Goal: Transaction & Acquisition: Book appointment/travel/reservation

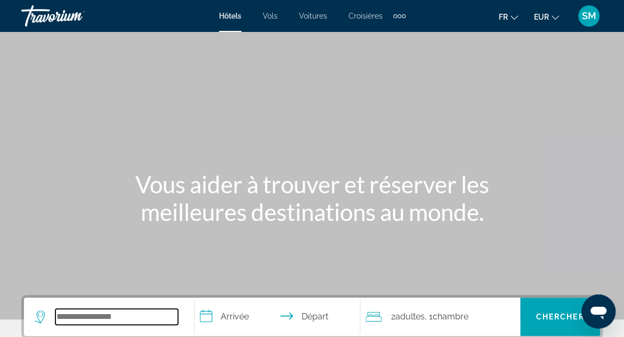
click at [110, 315] on input "Search widget" at bounding box center [116, 317] width 122 height 16
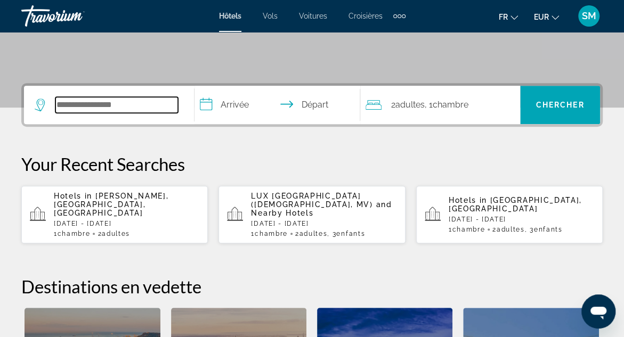
scroll to position [260, 0]
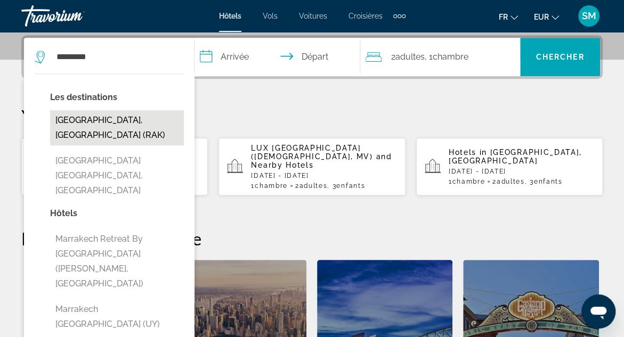
click at [113, 122] on button "[GEOGRAPHIC_DATA], [GEOGRAPHIC_DATA] (RAK)" at bounding box center [117, 127] width 134 height 35
type input "**********"
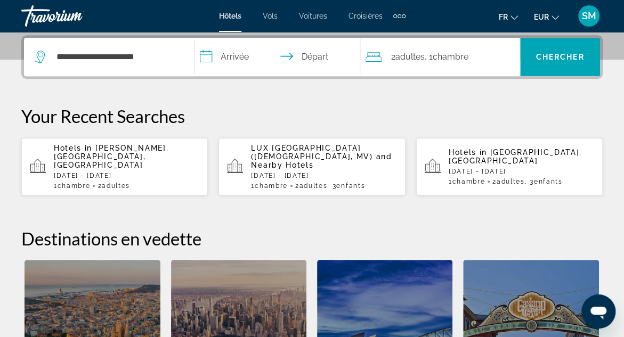
click at [240, 55] on input "**********" at bounding box center [278, 59] width 169 height 42
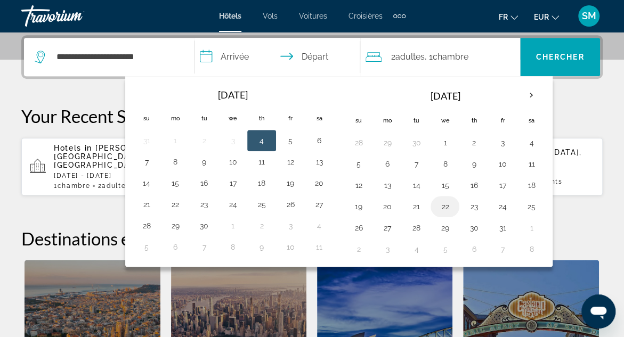
click at [441, 203] on button "22" at bounding box center [444, 206] width 17 height 15
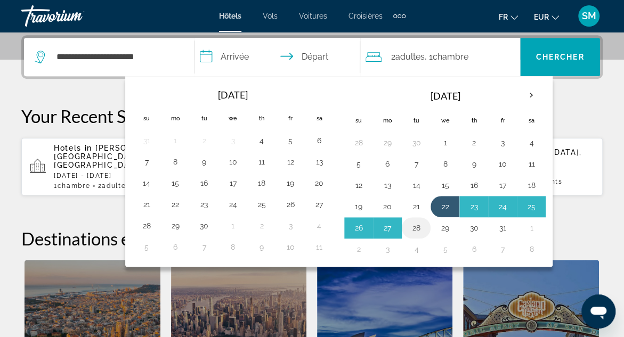
click at [414, 225] on button "28" at bounding box center [415, 227] width 17 height 15
type input "**********"
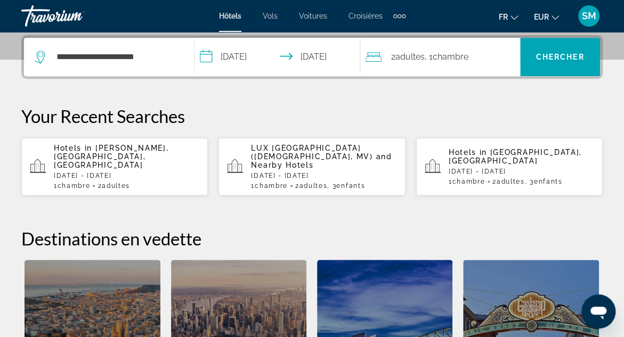
click at [462, 54] on span "Chambre" at bounding box center [450, 57] width 36 height 10
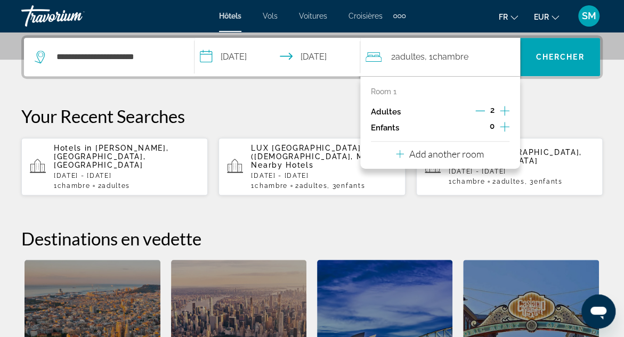
click at [505, 126] on icon "Increment children" at bounding box center [504, 127] width 10 height 10
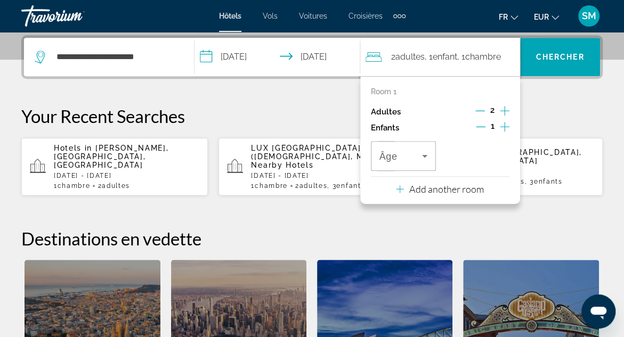
click at [505, 126] on icon "Increment children" at bounding box center [504, 127] width 10 height 10
click at [423, 157] on icon "Travelers: 2 adults, 2 children" at bounding box center [424, 156] width 13 height 13
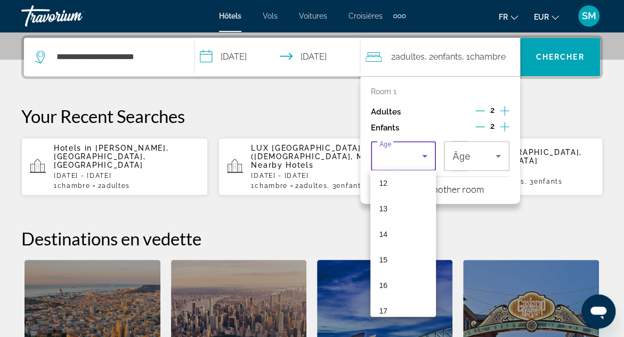
scroll to position [322, 0]
click at [387, 302] on mat-option "17" at bounding box center [402, 301] width 65 height 26
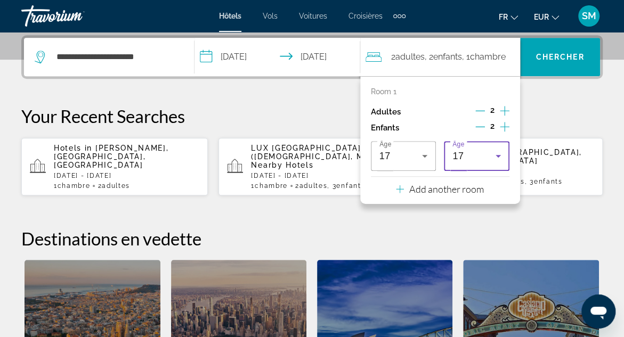
click at [487, 154] on div "17" at bounding box center [473, 156] width 43 height 13
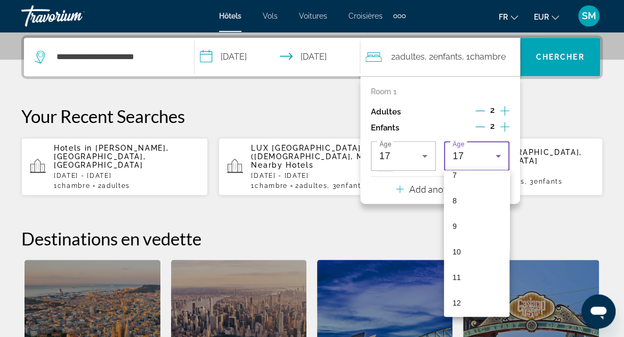
scroll to position [190, 0]
click at [456, 279] on span "11" at bounding box center [456, 279] width 9 height 13
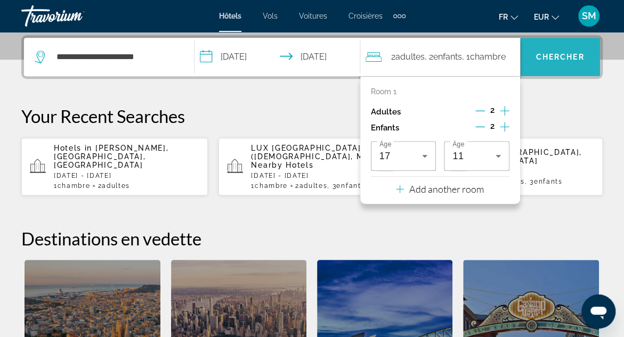
click at [562, 54] on span "Chercher" at bounding box center [560, 57] width 48 height 9
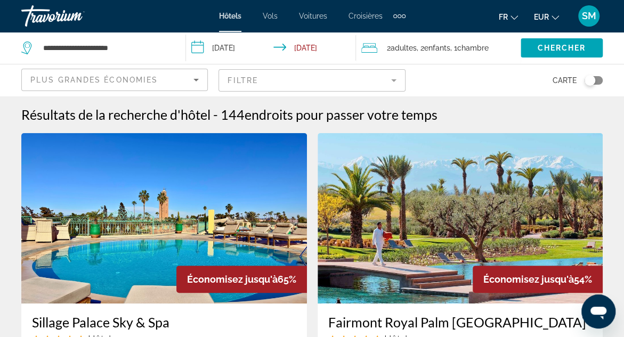
click at [392, 79] on mat-form-field "Filtre" at bounding box center [311, 80] width 186 height 22
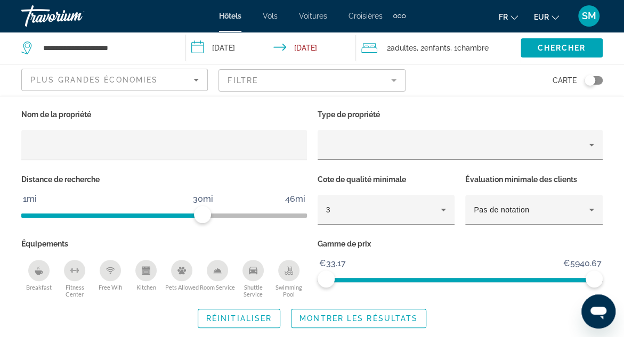
click at [290, 270] on icon "Swimming Pool" at bounding box center [288, 270] width 9 height 9
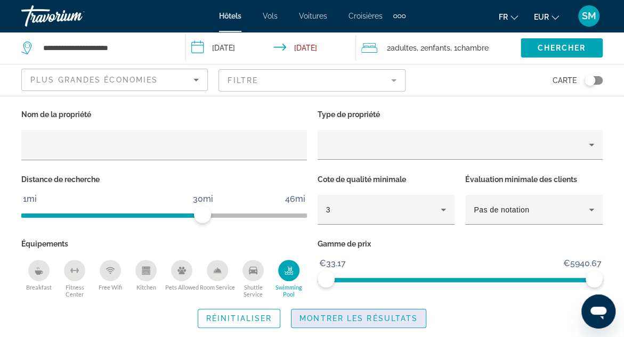
click at [343, 317] on span "Montrer les résultats" at bounding box center [358, 318] width 118 height 9
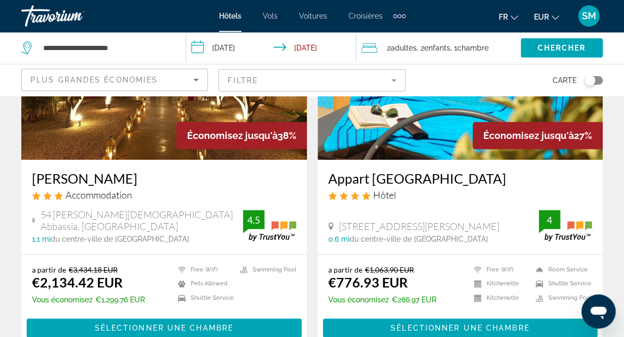
scroll to position [532, 0]
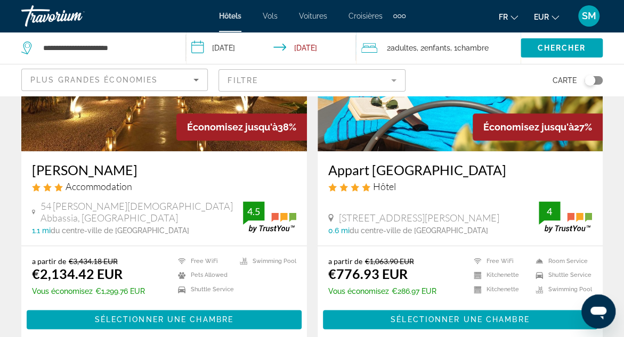
click at [423, 170] on h3 "Appart [GEOGRAPHIC_DATA]" at bounding box center [460, 170] width 264 height 16
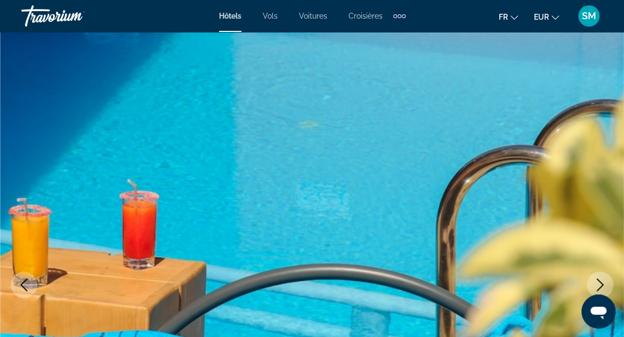
click at [598, 290] on icon "Next image" at bounding box center [599, 284] width 13 height 13
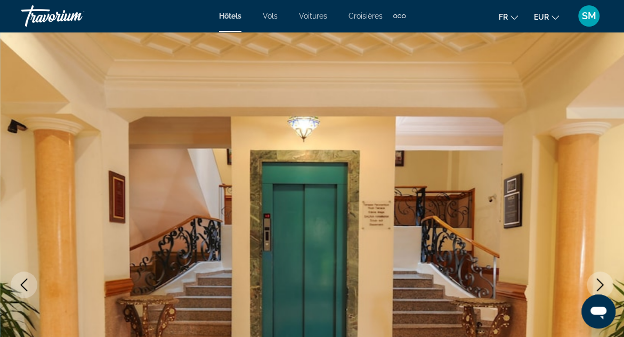
click at [600, 284] on icon "Next image" at bounding box center [599, 284] width 13 height 13
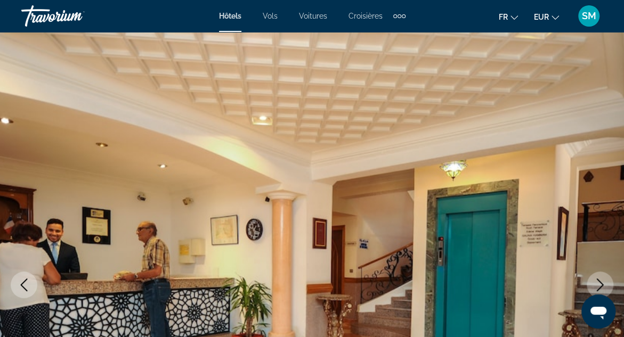
click at [600, 284] on icon "Next image" at bounding box center [599, 284] width 13 height 13
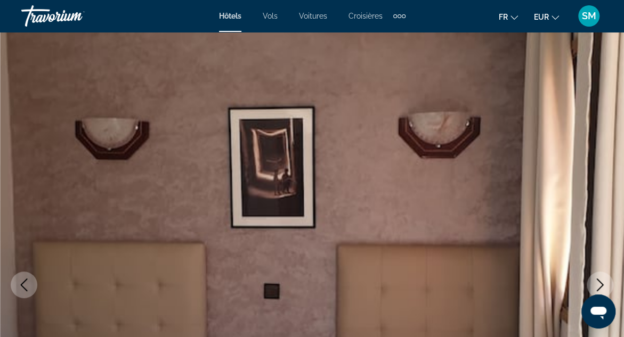
click at [600, 284] on icon "Next image" at bounding box center [599, 284] width 13 height 13
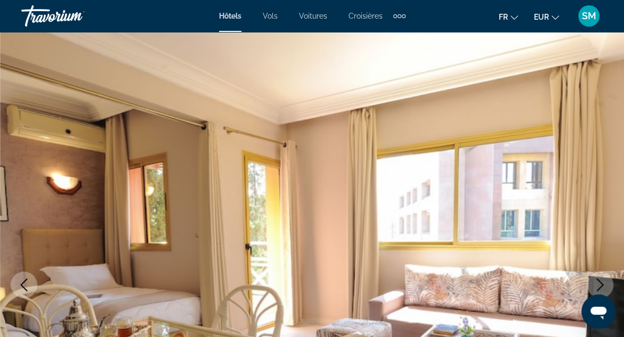
click at [600, 284] on icon "Next image" at bounding box center [599, 284] width 13 height 13
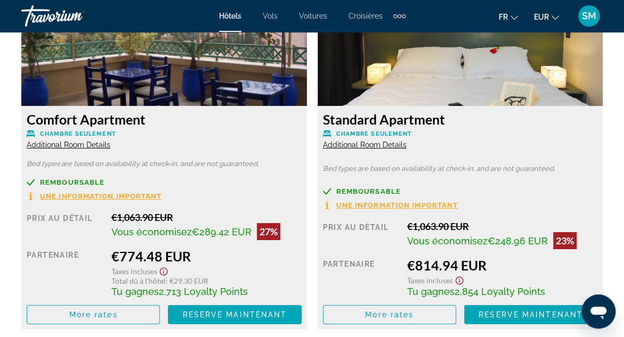
scroll to position [1704, 0]
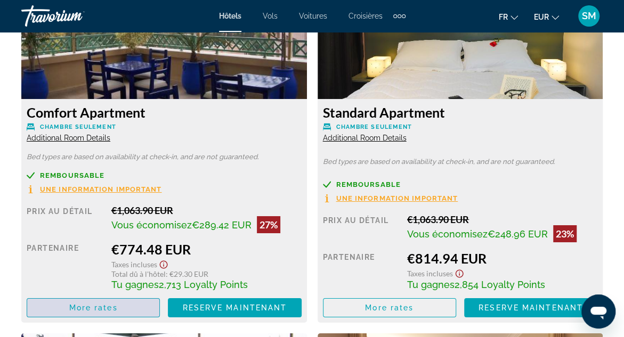
click at [104, 306] on span "More rates" at bounding box center [93, 308] width 48 height 9
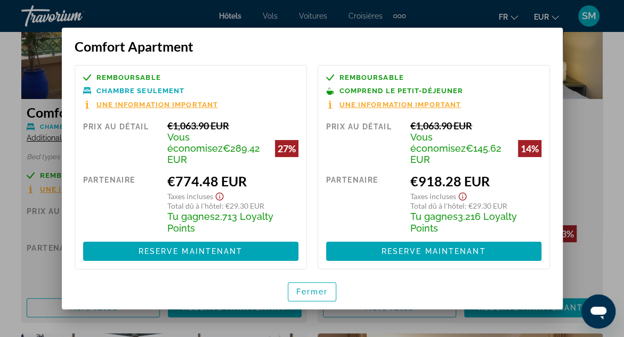
click at [597, 66] on div at bounding box center [312, 168] width 624 height 337
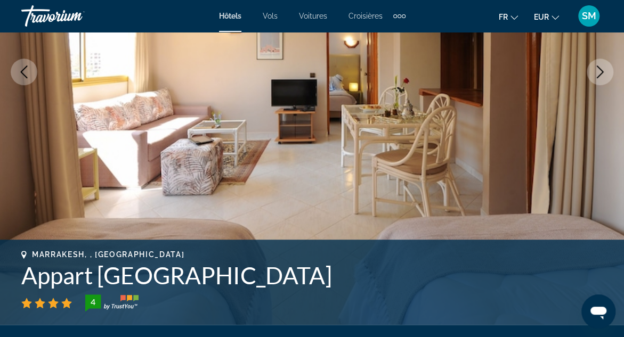
scroll to position [217, 0]
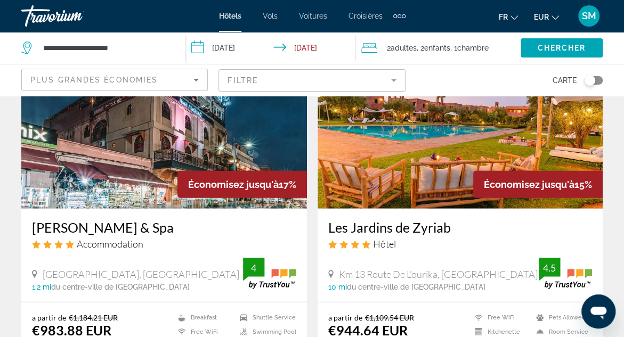
scroll to position [1250, 0]
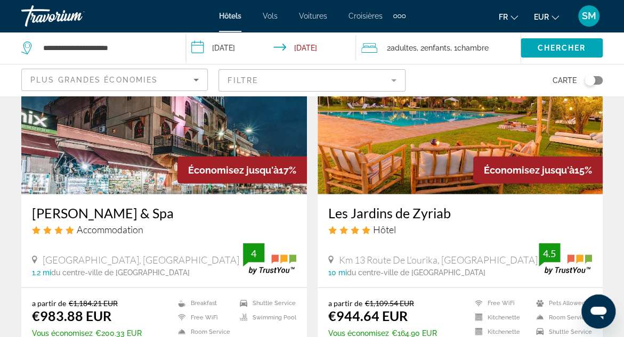
click at [422, 214] on h3 "Les Jardins de Zyriab" at bounding box center [460, 213] width 264 height 16
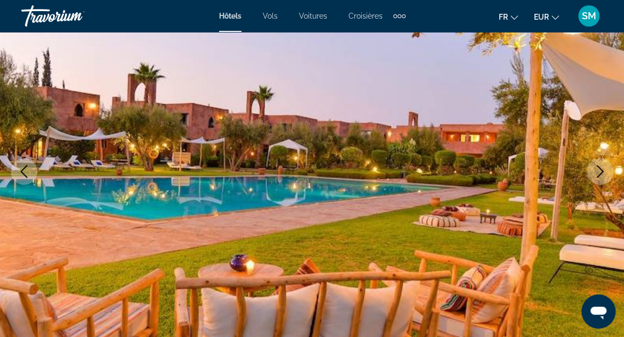
scroll to position [135, 0]
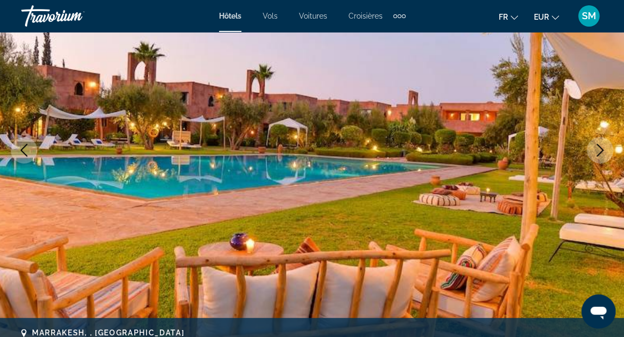
click at [597, 150] on icon "Next image" at bounding box center [599, 150] width 13 height 13
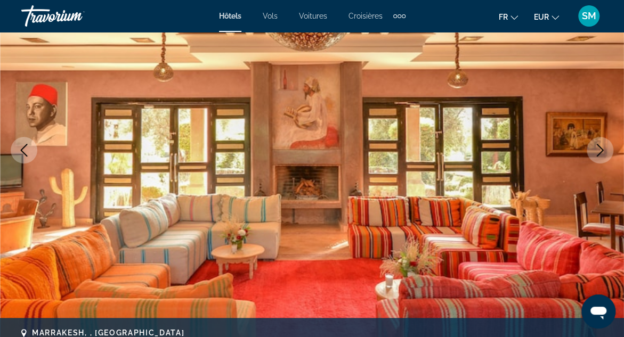
click at [597, 150] on icon "Next image" at bounding box center [599, 150] width 13 height 13
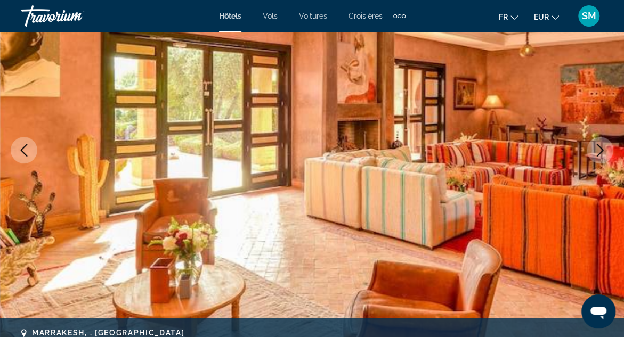
click at [597, 150] on icon "Next image" at bounding box center [599, 150] width 13 height 13
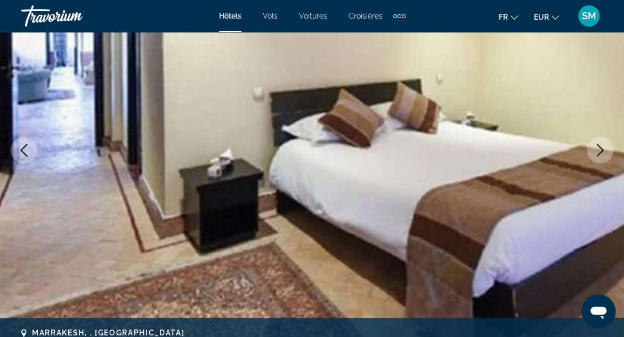
click at [597, 150] on icon "Next image" at bounding box center [599, 150] width 13 height 13
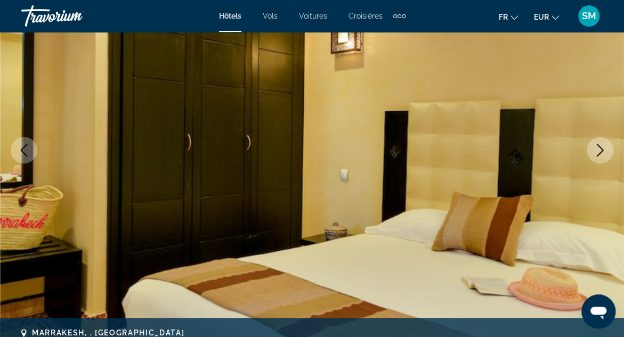
click at [597, 150] on icon "Next image" at bounding box center [599, 150] width 13 height 13
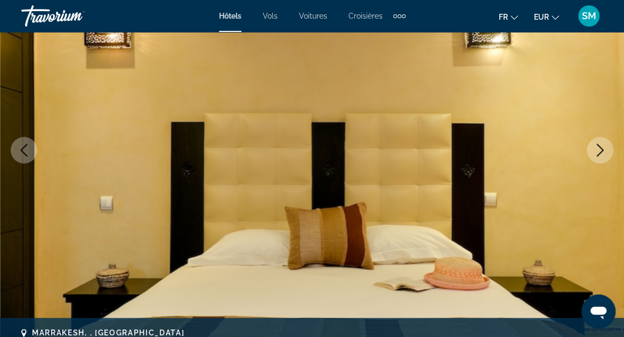
click at [597, 150] on icon "Next image" at bounding box center [599, 150] width 13 height 13
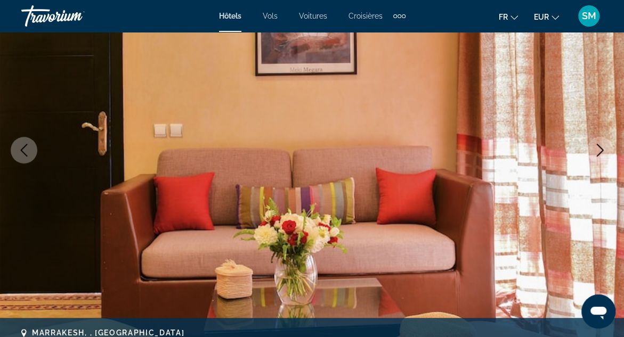
click at [597, 150] on icon "Next image" at bounding box center [599, 150] width 13 height 13
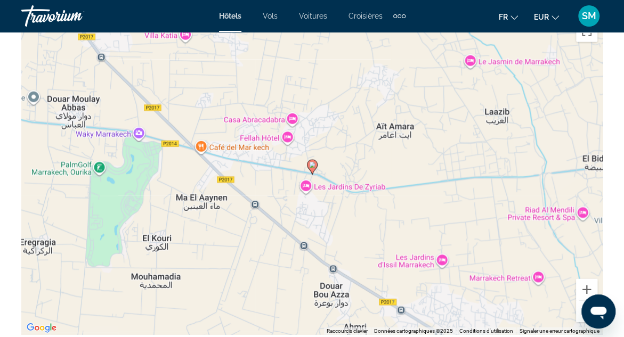
scroll to position [1256, 0]
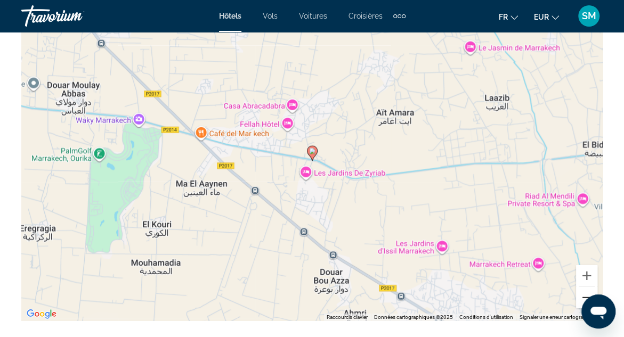
click at [582, 296] on button "Zoom arrière" at bounding box center [586, 297] width 21 height 21
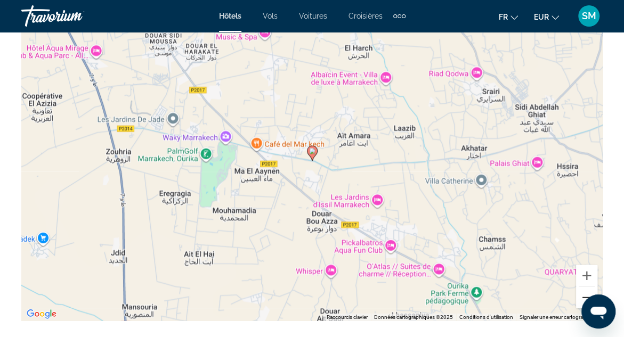
click at [582, 296] on button "Zoom arrière" at bounding box center [586, 297] width 21 height 21
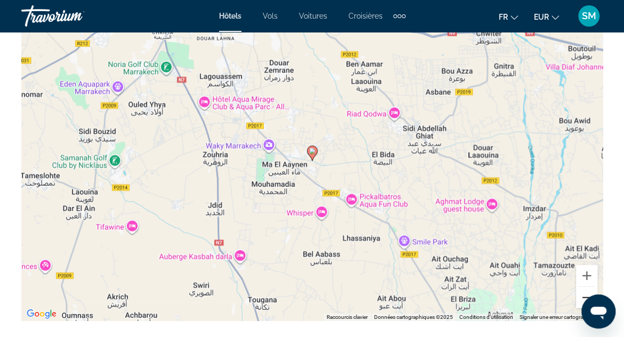
click at [582, 296] on button "Zoom arrière" at bounding box center [586, 297] width 21 height 21
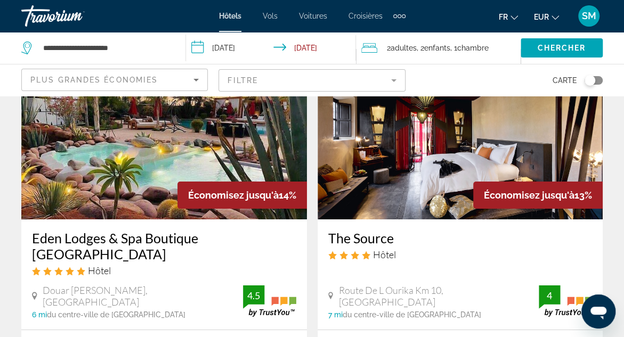
scroll to position [1625, 0]
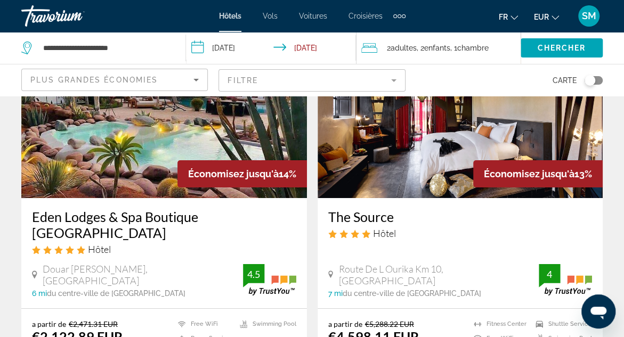
click at [390, 79] on mat-form-field "Filtre" at bounding box center [311, 80] width 186 height 22
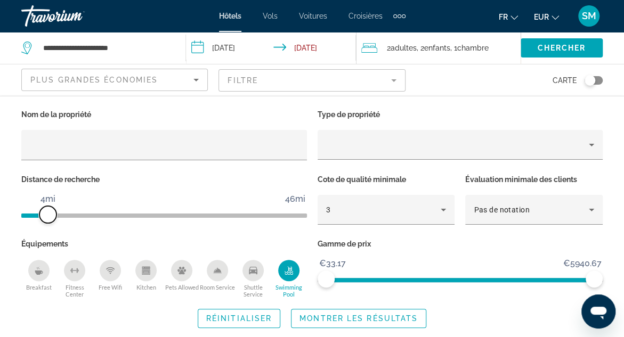
drag, startPoint x: 207, startPoint y: 210, endPoint x: 46, endPoint y: 211, distance: 160.8
click at [46, 211] on span "ngx-slider" at bounding box center [47, 214] width 17 height 17
click at [368, 317] on span "Montrer les résultats" at bounding box center [358, 318] width 118 height 9
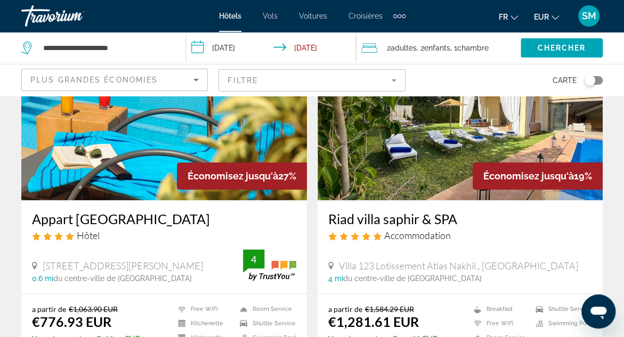
scroll to position [495, 0]
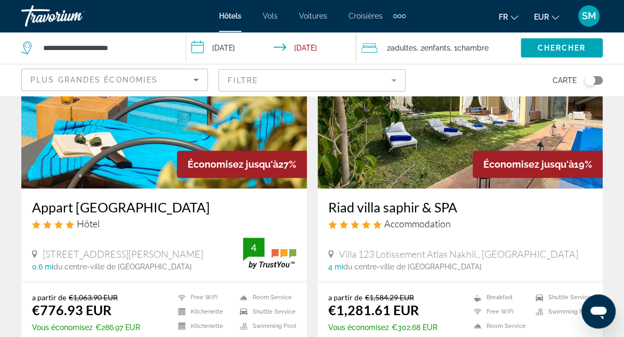
click at [154, 207] on h3 "Appart [GEOGRAPHIC_DATA]" at bounding box center [164, 207] width 264 height 16
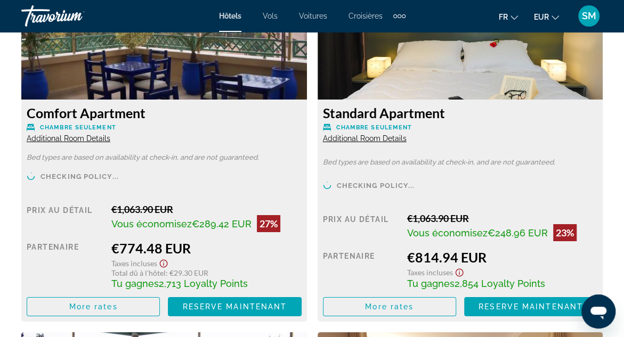
scroll to position [1711, 0]
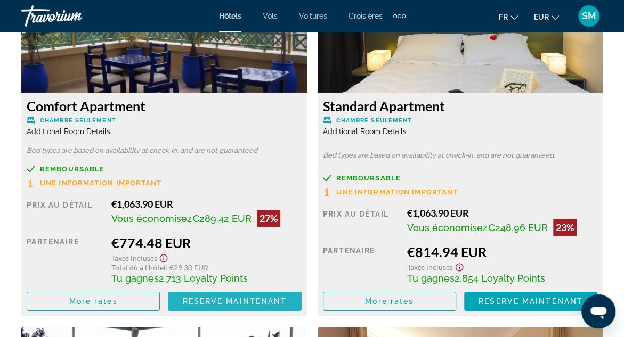
click at [229, 304] on span "Reserve maintenant" at bounding box center [234, 301] width 104 height 9
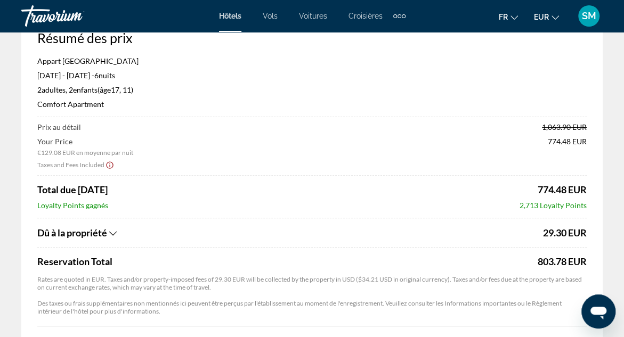
scroll to position [45, 0]
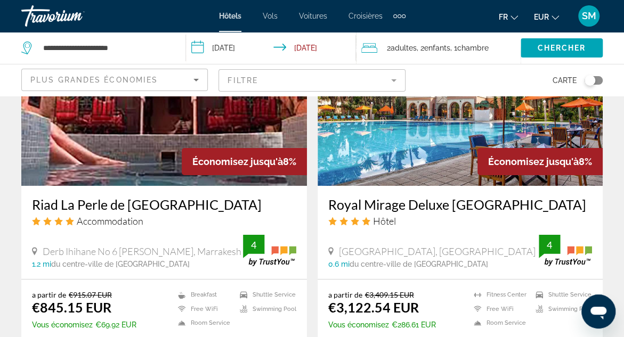
scroll to position [1655, 0]
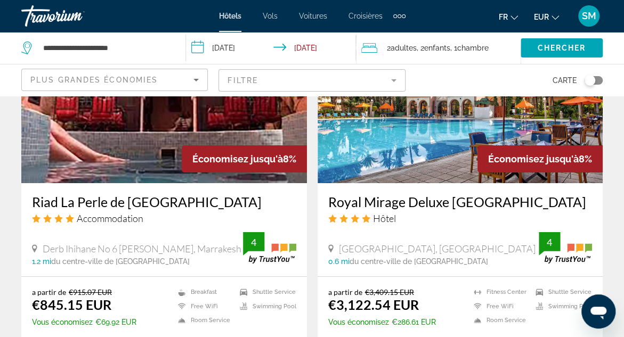
click at [141, 199] on h3 "Riad La Perle de [GEOGRAPHIC_DATA]" at bounding box center [164, 202] width 264 height 16
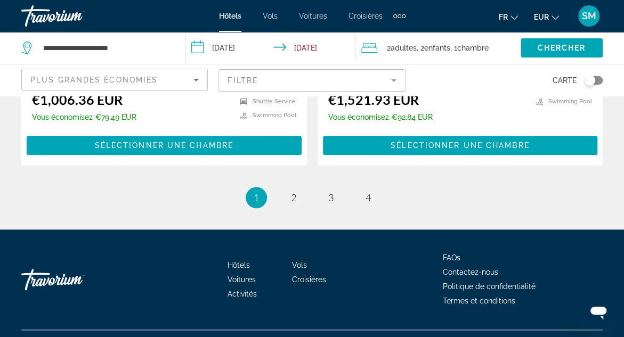
scroll to position [2249, 0]
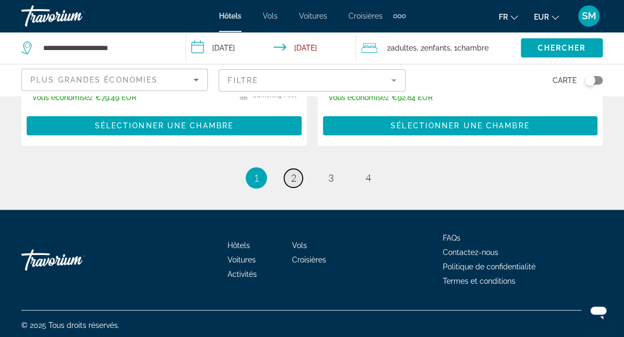
click at [293, 174] on span "2" at bounding box center [293, 178] width 5 height 12
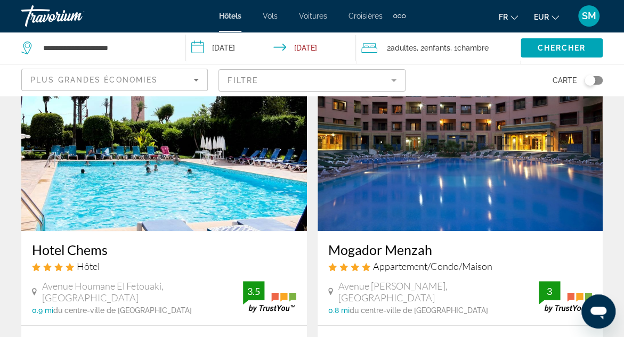
scroll to position [1994, 0]
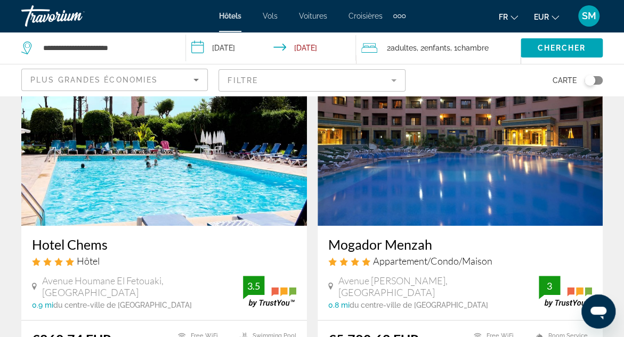
click at [84, 236] on h3 "Hotel Chems" at bounding box center [164, 244] width 264 height 16
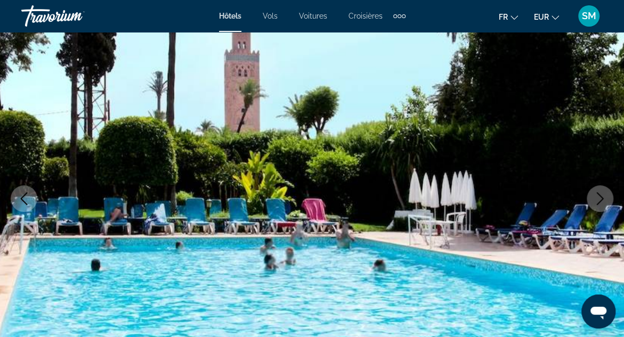
scroll to position [106, 0]
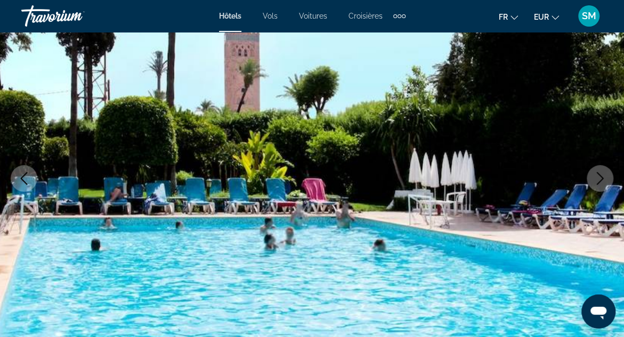
click at [600, 179] on icon "Next image" at bounding box center [599, 178] width 13 height 13
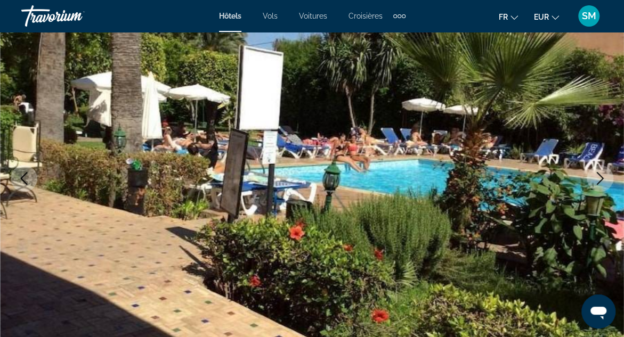
click at [600, 179] on icon "Next image" at bounding box center [599, 178] width 13 height 13
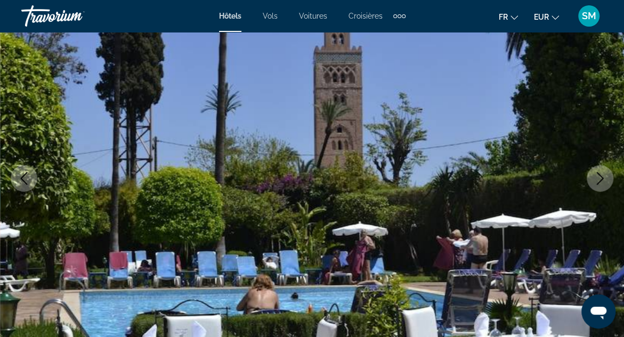
click at [600, 179] on icon "Next image" at bounding box center [599, 178] width 13 height 13
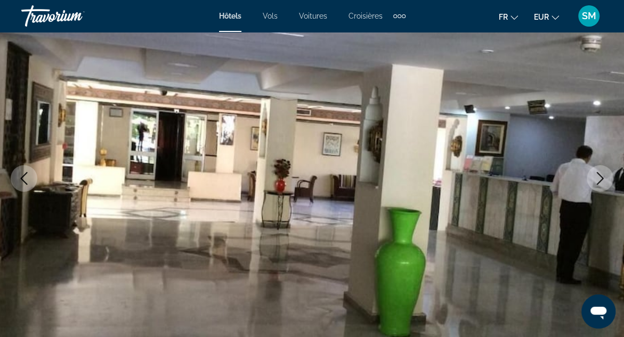
click at [600, 179] on icon "Next image" at bounding box center [599, 178] width 13 height 13
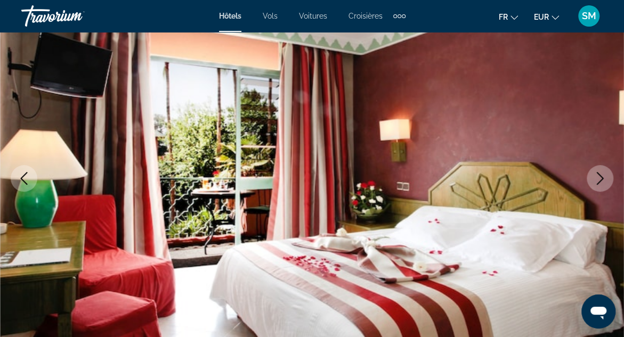
click at [600, 179] on icon "Next image" at bounding box center [599, 178] width 13 height 13
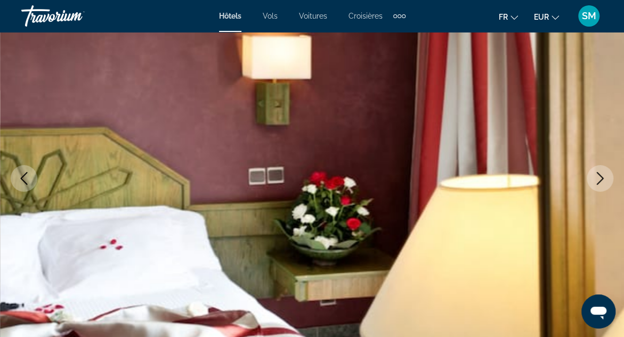
click at [600, 179] on icon "Next image" at bounding box center [599, 178] width 13 height 13
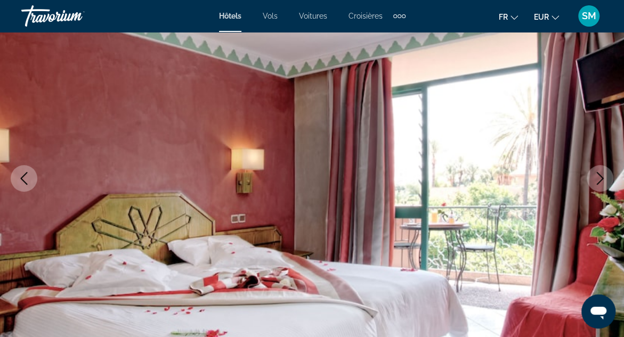
click at [600, 179] on icon "Next image" at bounding box center [599, 178] width 13 height 13
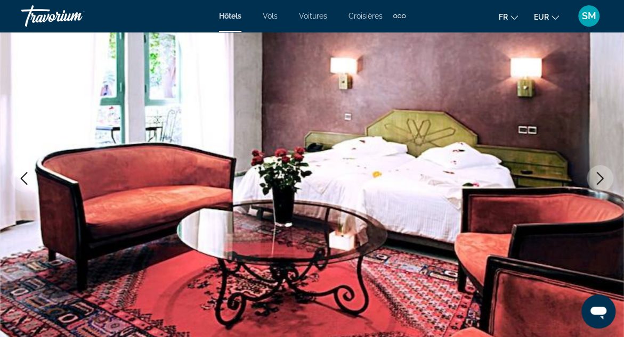
click at [600, 179] on icon "Next image" at bounding box center [599, 178] width 13 height 13
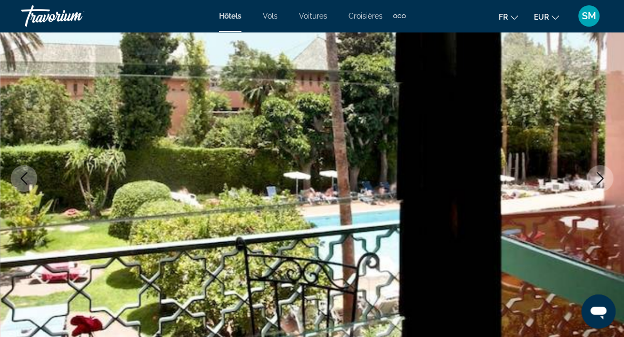
click at [600, 179] on icon "Next image" at bounding box center [599, 178] width 13 height 13
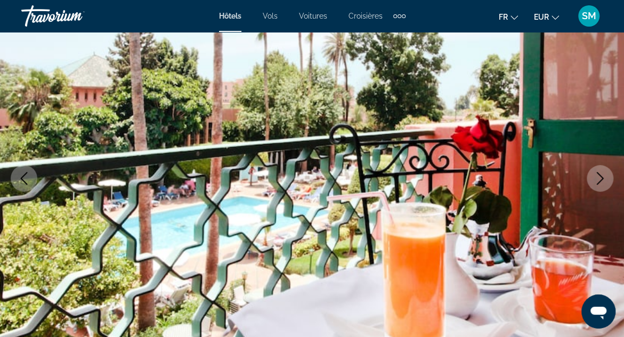
click at [600, 179] on icon "Next image" at bounding box center [599, 178] width 13 height 13
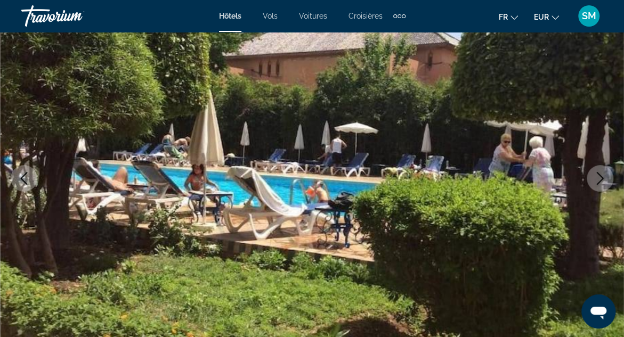
click at [600, 179] on icon "Next image" at bounding box center [599, 178] width 13 height 13
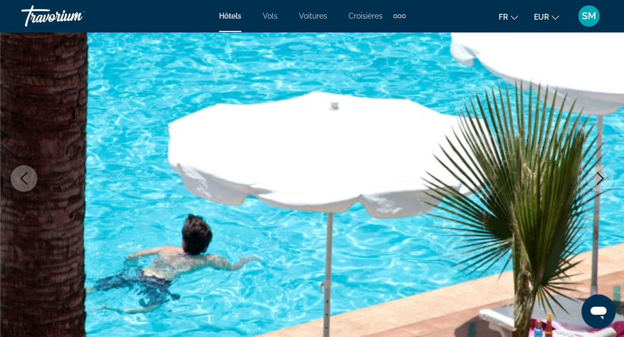
click at [600, 179] on icon "Next image" at bounding box center [599, 178] width 13 height 13
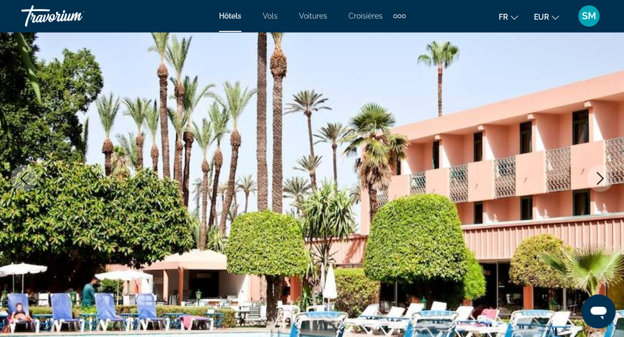
click at [600, 179] on icon "Next image" at bounding box center [599, 178] width 13 height 13
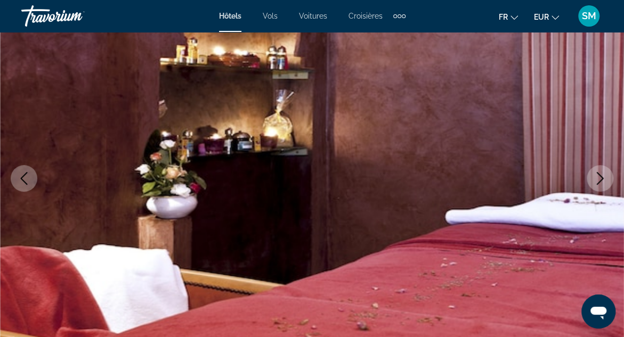
click at [600, 179] on icon "Next image" at bounding box center [599, 178] width 13 height 13
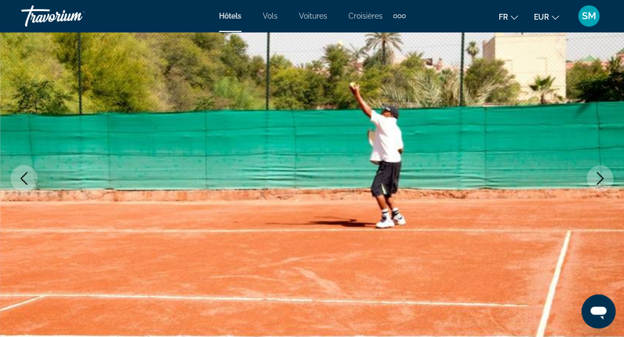
click at [600, 179] on icon "Next image" at bounding box center [599, 178] width 13 height 13
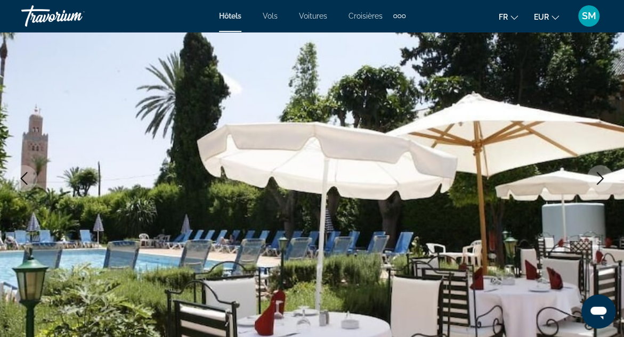
click at [600, 179] on icon "Next image" at bounding box center [599, 178] width 13 height 13
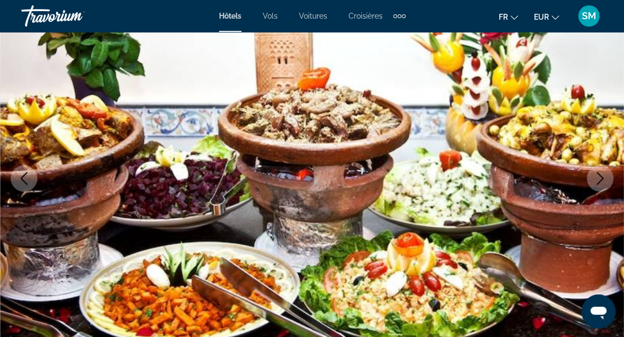
click at [600, 179] on icon "Next image" at bounding box center [599, 178] width 13 height 13
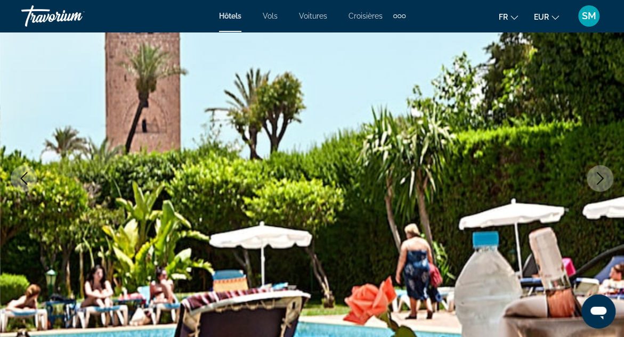
click at [600, 179] on icon "Next image" at bounding box center [599, 178] width 13 height 13
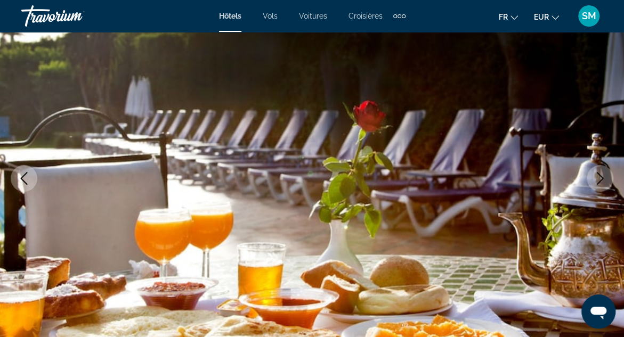
click at [600, 179] on icon "Next image" at bounding box center [599, 178] width 13 height 13
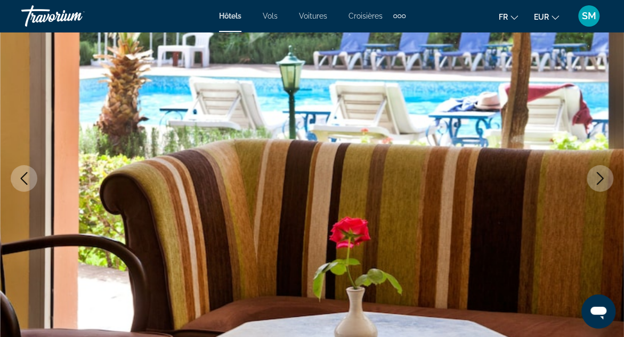
click at [600, 179] on icon "Next image" at bounding box center [599, 178] width 13 height 13
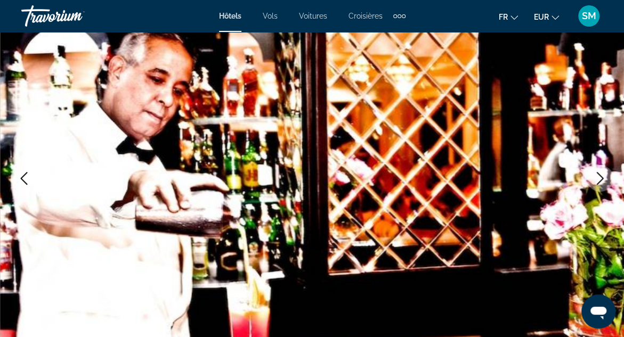
click at [600, 179] on icon "Next image" at bounding box center [599, 178] width 13 height 13
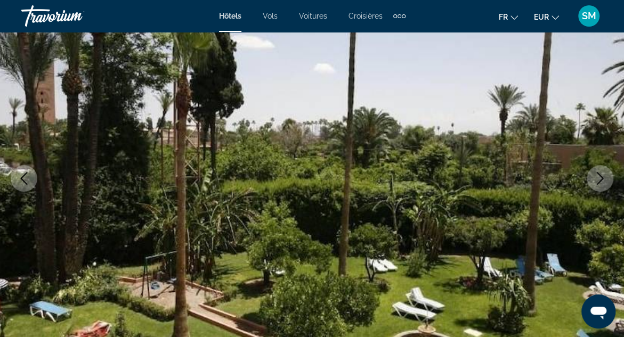
click at [600, 179] on icon "Next image" at bounding box center [599, 178] width 13 height 13
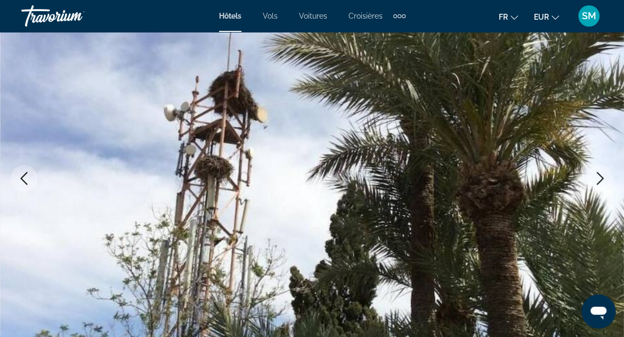
click at [600, 179] on icon "Next image" at bounding box center [599, 178] width 13 height 13
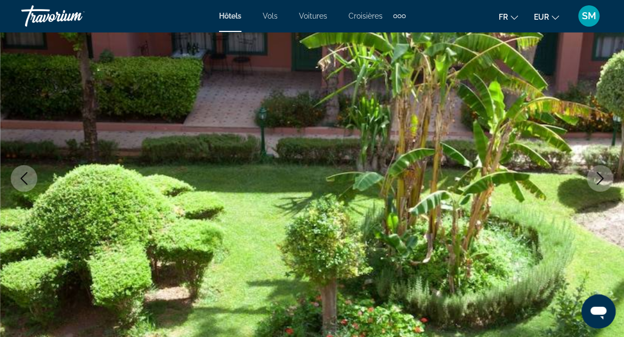
click at [600, 179] on icon "Next image" at bounding box center [599, 178] width 13 height 13
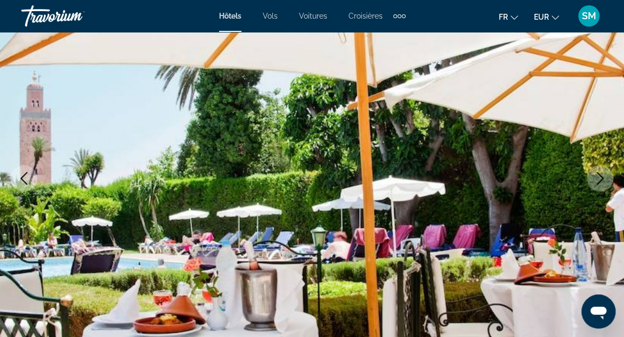
click at [600, 179] on icon "Next image" at bounding box center [599, 178] width 13 height 13
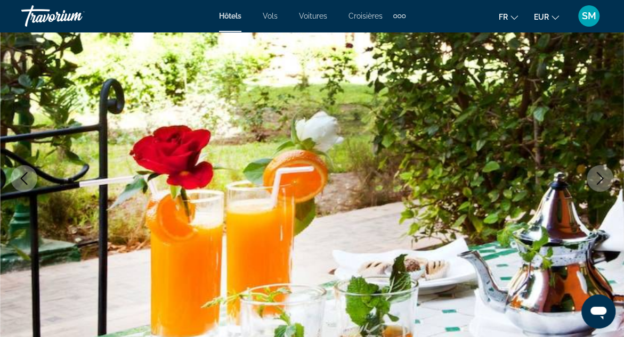
click at [600, 179] on icon "Next image" at bounding box center [599, 178] width 13 height 13
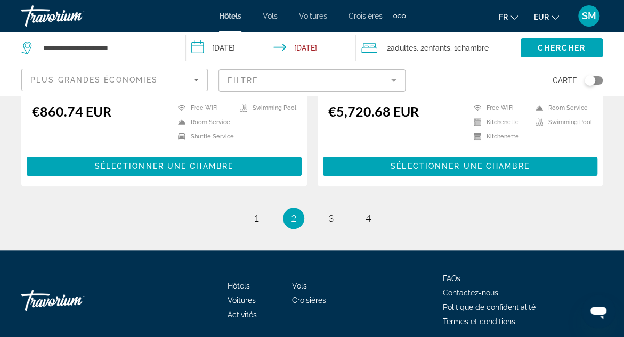
scroll to position [2245, 0]
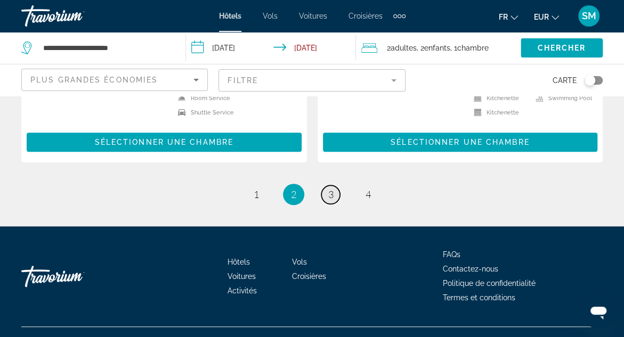
click at [330, 188] on span "3" at bounding box center [330, 194] width 5 height 12
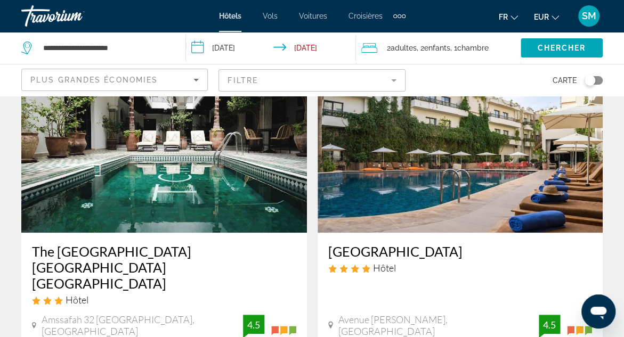
scroll to position [99, 0]
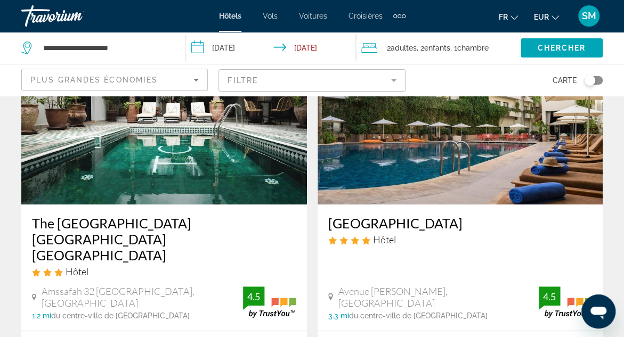
click at [193, 223] on h3 "The [GEOGRAPHIC_DATA] [GEOGRAPHIC_DATA] [GEOGRAPHIC_DATA]" at bounding box center [164, 239] width 264 height 48
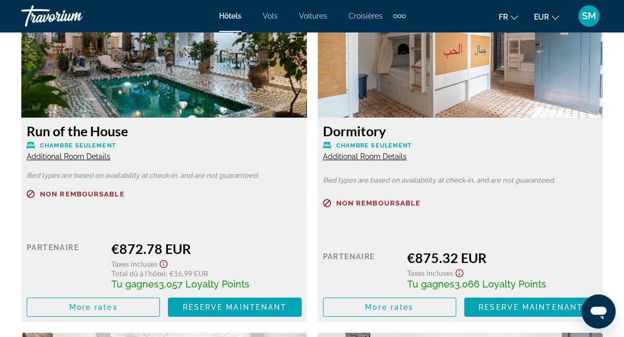
scroll to position [1668, 0]
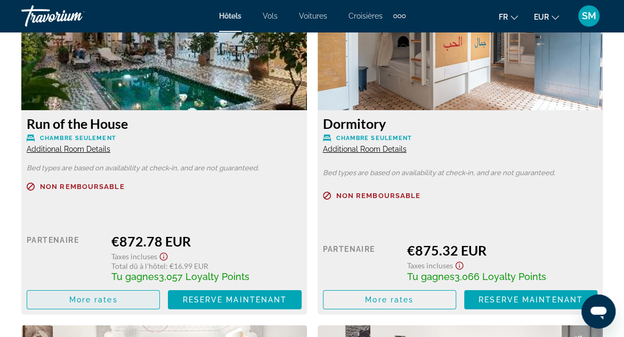
click at [105, 296] on span "More rates" at bounding box center [93, 300] width 48 height 9
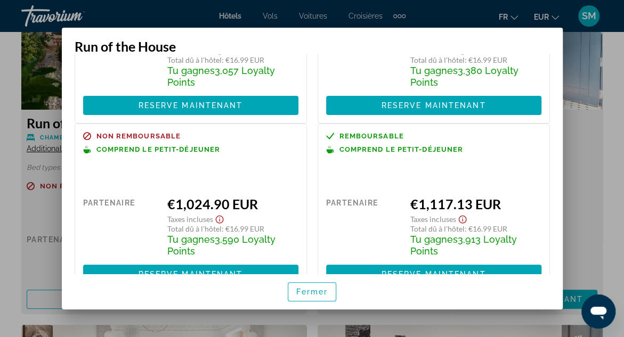
scroll to position [127, 0]
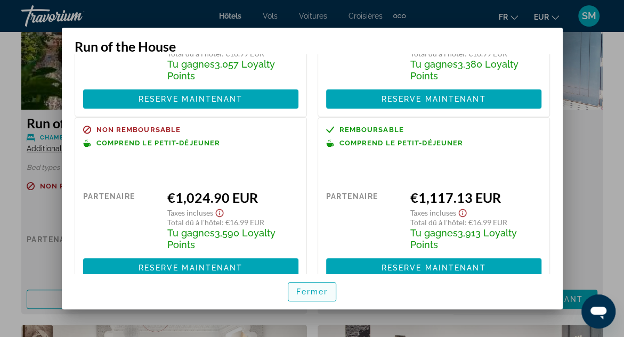
click at [302, 294] on span "Fermer" at bounding box center [312, 292] width 32 height 9
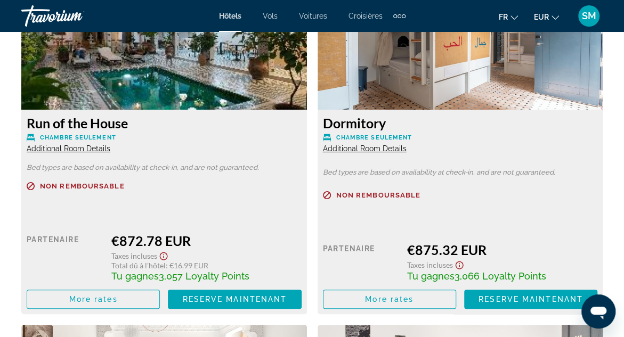
scroll to position [1668, 0]
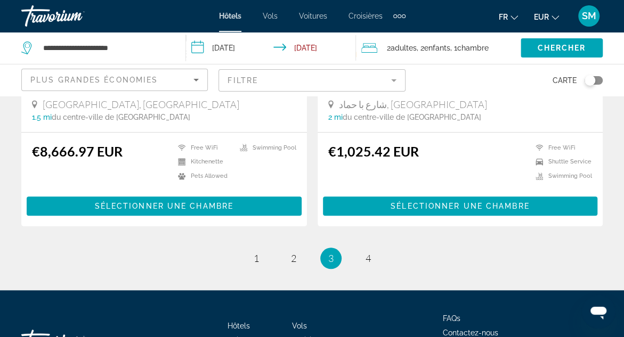
scroll to position [2240, 0]
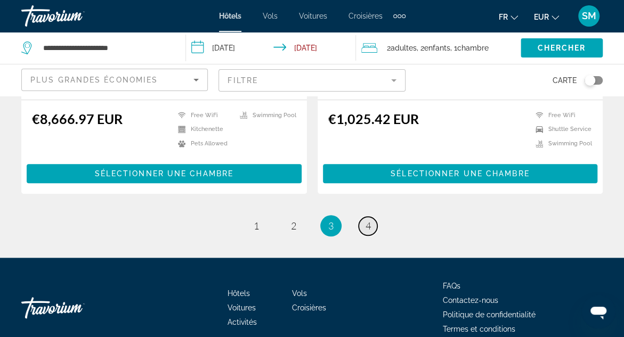
click at [368, 220] on span "4" at bounding box center [367, 226] width 5 height 12
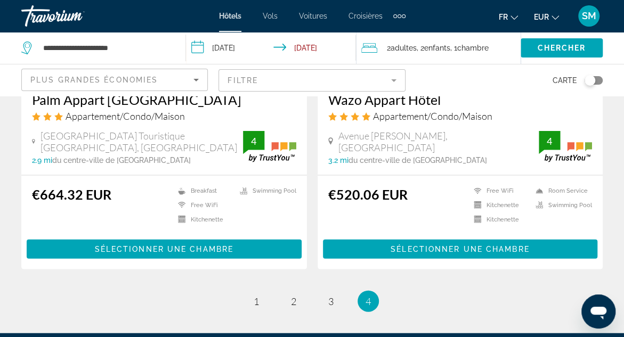
scroll to position [891, 0]
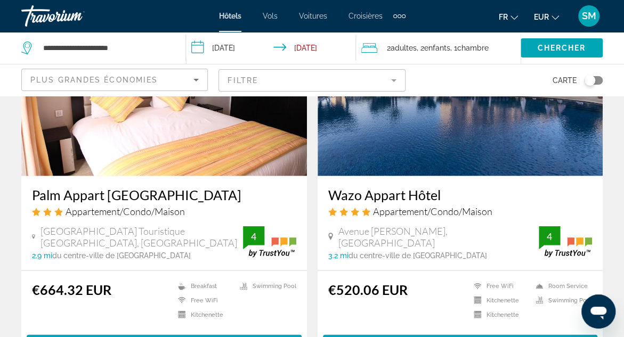
click at [448, 50] on span "Enfants" at bounding box center [437, 48] width 26 height 9
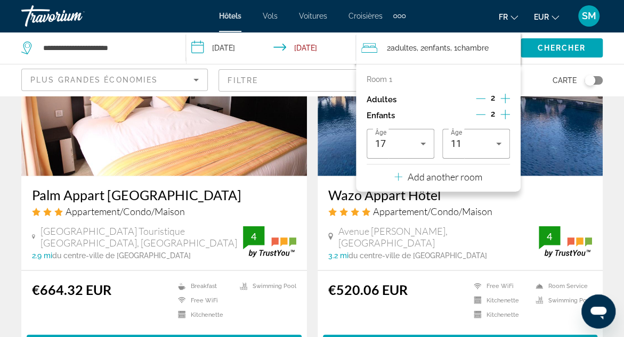
click at [481, 112] on icon "Decrement children" at bounding box center [480, 115] width 10 height 10
click at [481, 112] on icon "Decrement children" at bounding box center [481, 115] width 10 height 10
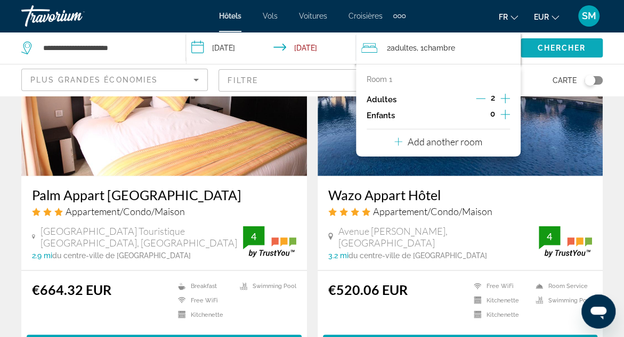
click at [555, 49] on span "Chercher" at bounding box center [561, 48] width 48 height 9
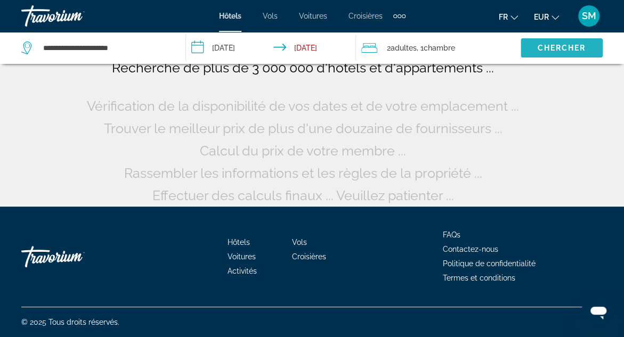
scroll to position [92, 0]
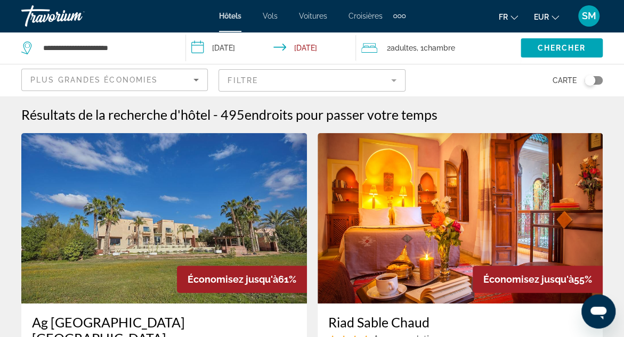
click at [397, 83] on mat-form-field "Filtre" at bounding box center [311, 80] width 186 height 22
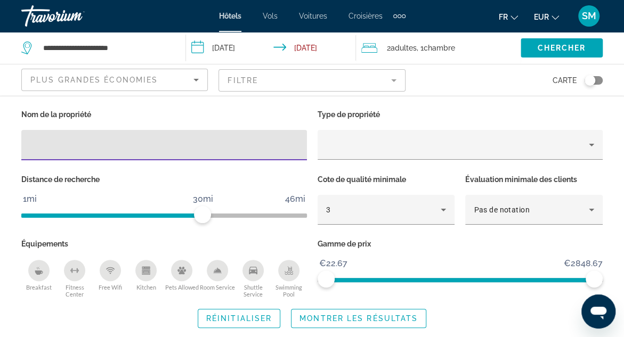
click at [288, 274] on icon "Swimming Pool" at bounding box center [288, 274] width 9 height 2
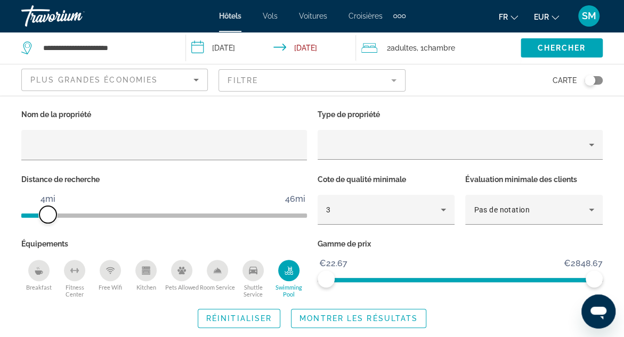
drag, startPoint x: 200, startPoint y: 213, endPoint x: 46, endPoint y: 210, distance: 154.4
click at [46, 210] on span "ngx-slider" at bounding box center [47, 214] width 17 height 17
click at [389, 321] on span "Montrer les résultats" at bounding box center [358, 318] width 118 height 9
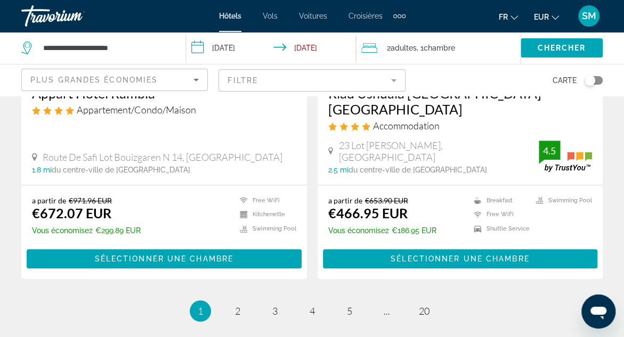
scroll to position [2170, 0]
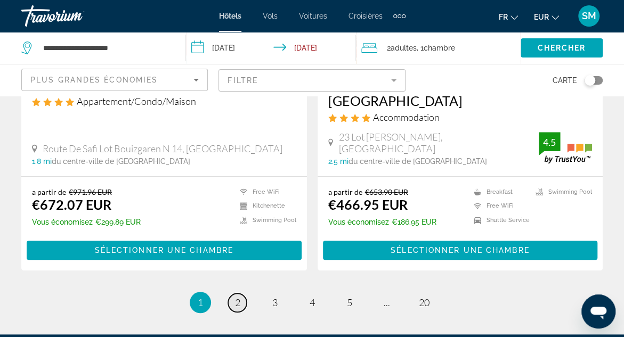
click at [235, 297] on span "2" at bounding box center [237, 303] width 5 height 12
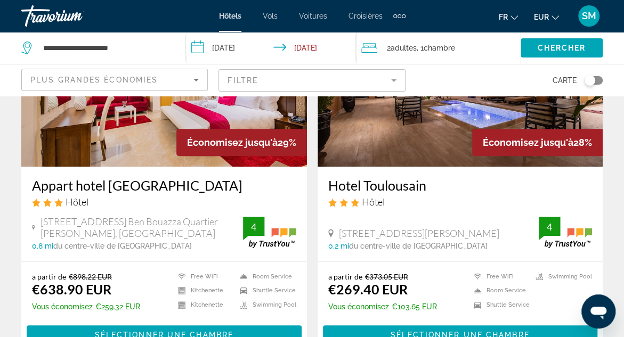
scroll to position [143, 0]
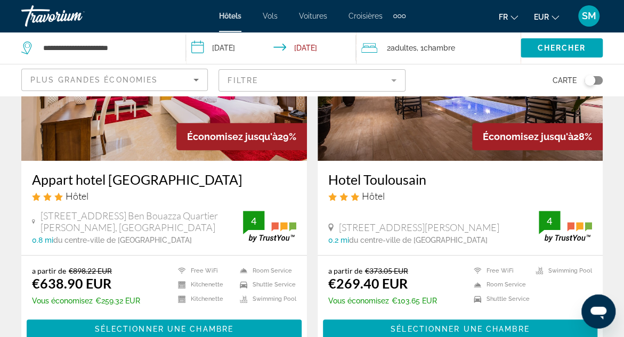
click at [395, 182] on h3 "Hotel Toulousain" at bounding box center [460, 179] width 264 height 16
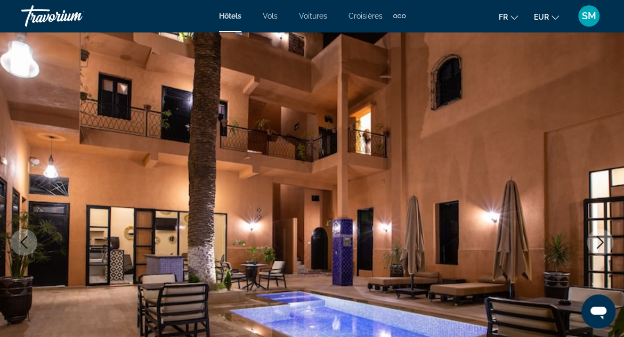
scroll to position [64, 0]
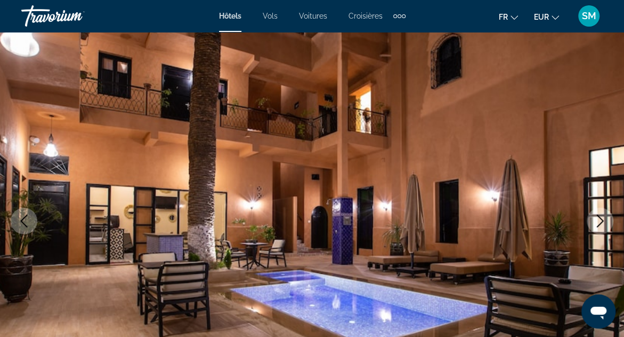
click at [601, 222] on icon "Next image" at bounding box center [599, 221] width 7 height 13
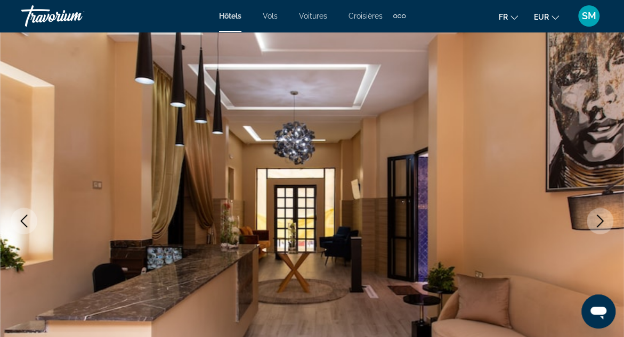
click at [601, 222] on icon "Next image" at bounding box center [599, 221] width 7 height 13
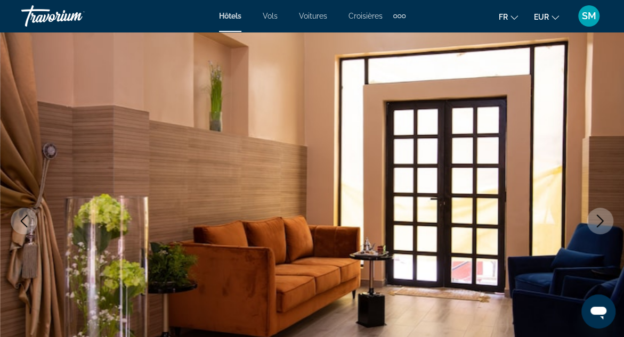
click at [601, 222] on icon "Next image" at bounding box center [599, 221] width 7 height 13
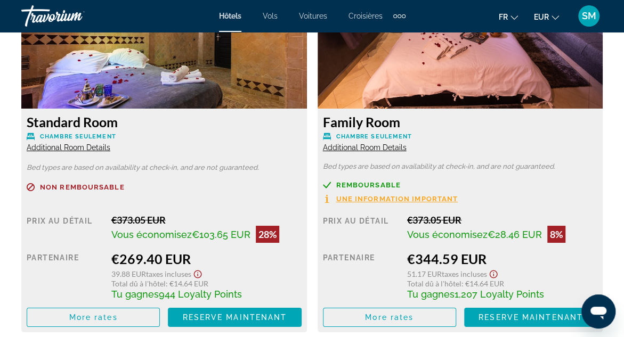
scroll to position [1725, 0]
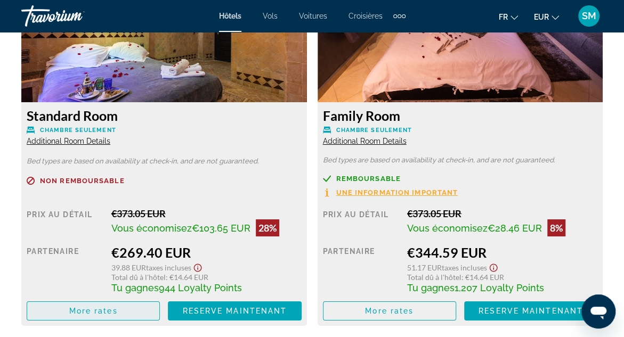
click at [92, 308] on span "More rates" at bounding box center [93, 311] width 48 height 9
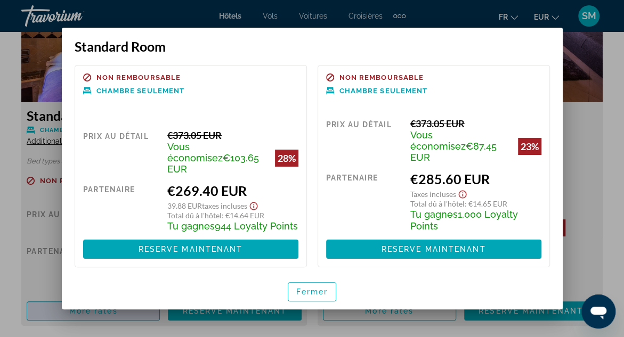
scroll to position [0, 0]
click at [302, 290] on span "Fermer" at bounding box center [312, 292] width 32 height 9
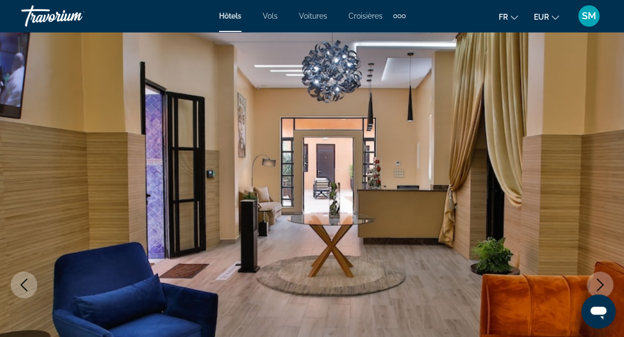
scroll to position [1725, 0]
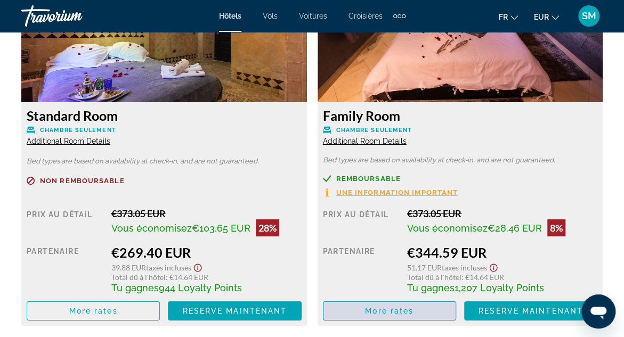
click at [380, 313] on span "More rates" at bounding box center [389, 311] width 48 height 9
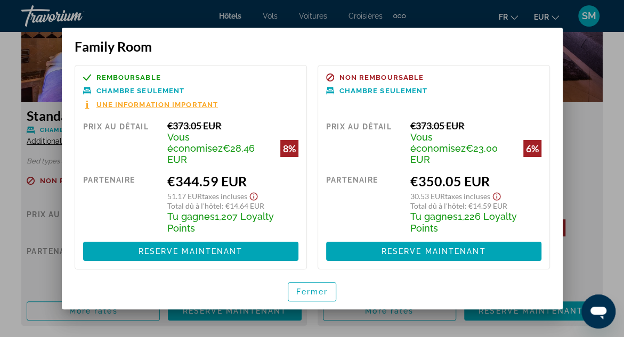
click at [605, 264] on div at bounding box center [312, 168] width 624 height 337
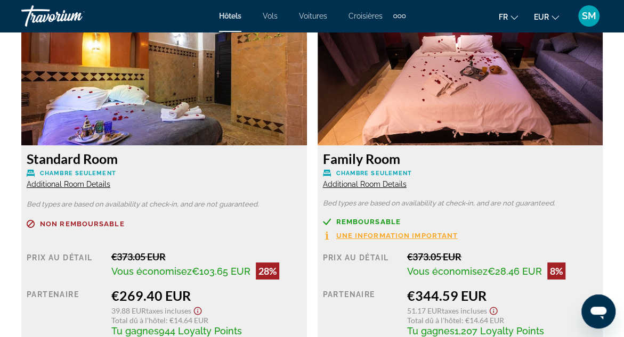
scroll to position [1684, 0]
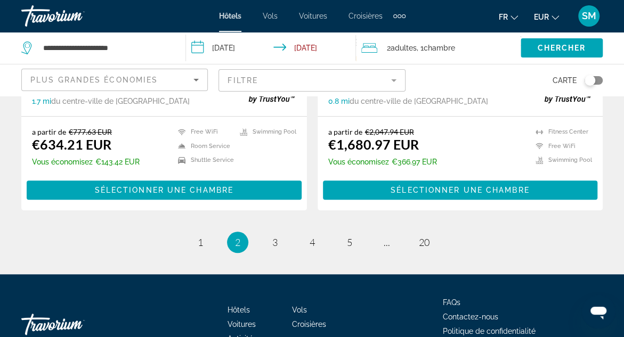
scroll to position [2260, 0]
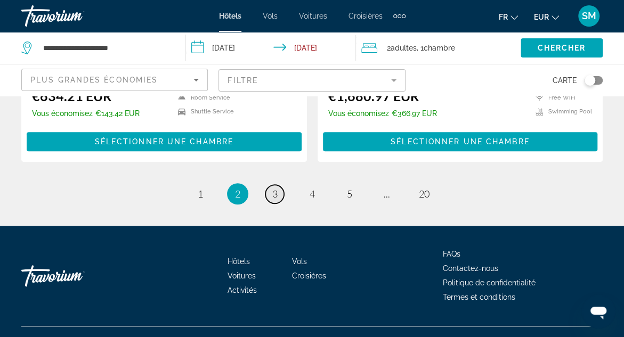
click at [276, 188] on span "3" at bounding box center [274, 194] width 5 height 12
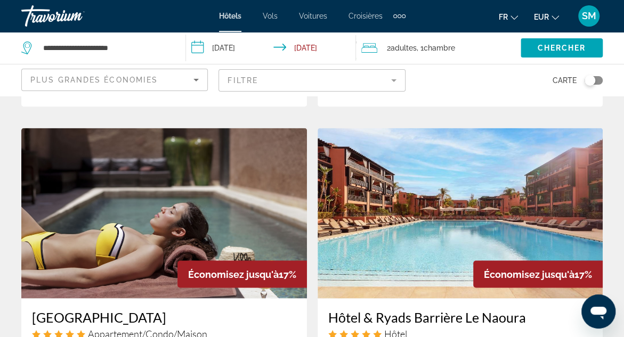
scroll to position [799, 0]
